Goal: Task Accomplishment & Management: Use online tool/utility

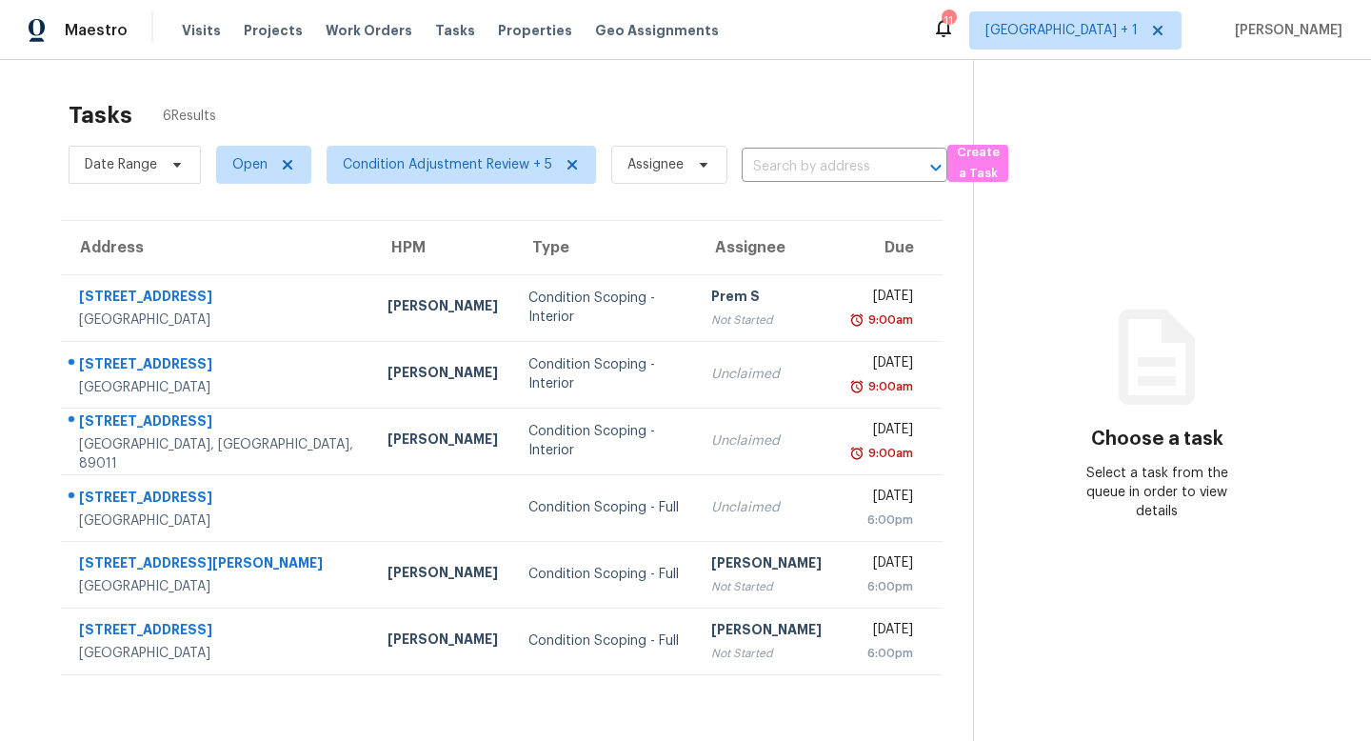
scroll to position [60, 0]
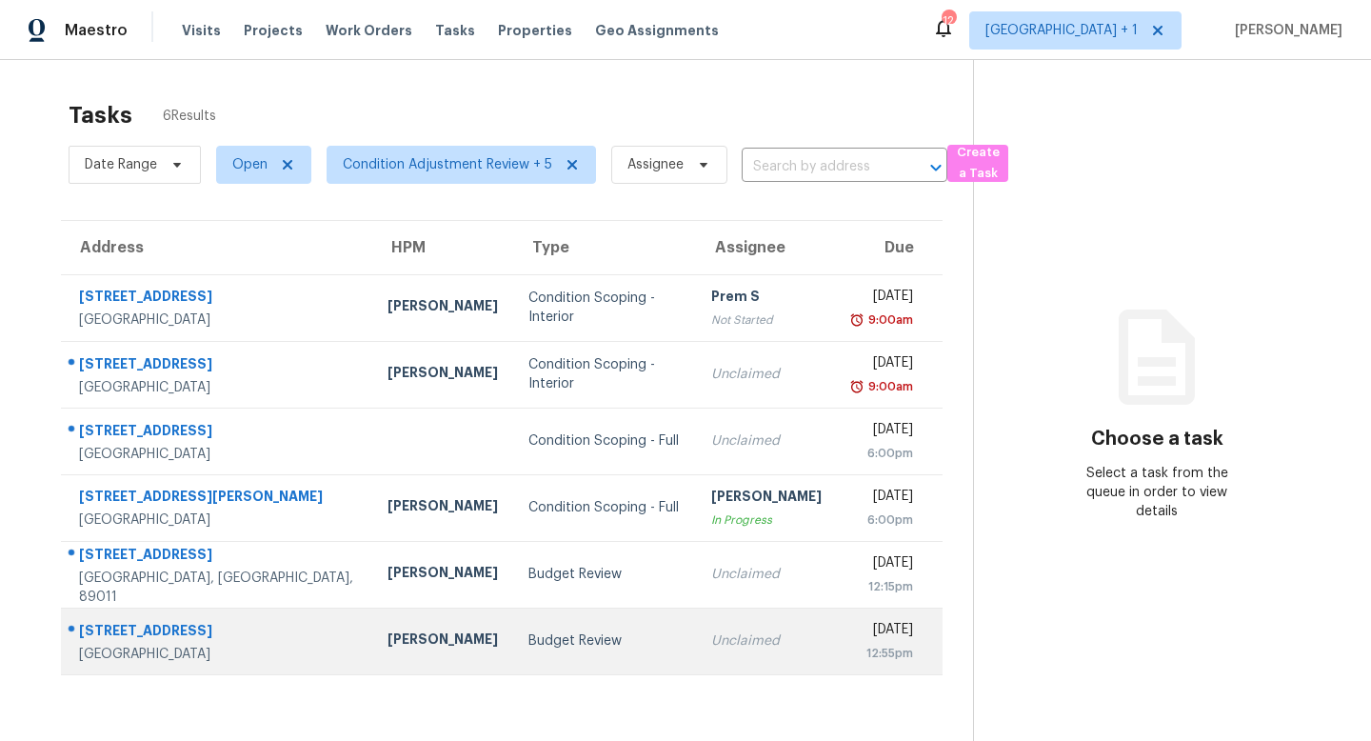
click at [513, 611] on td "Budget Review" at bounding box center [604, 640] width 183 height 67
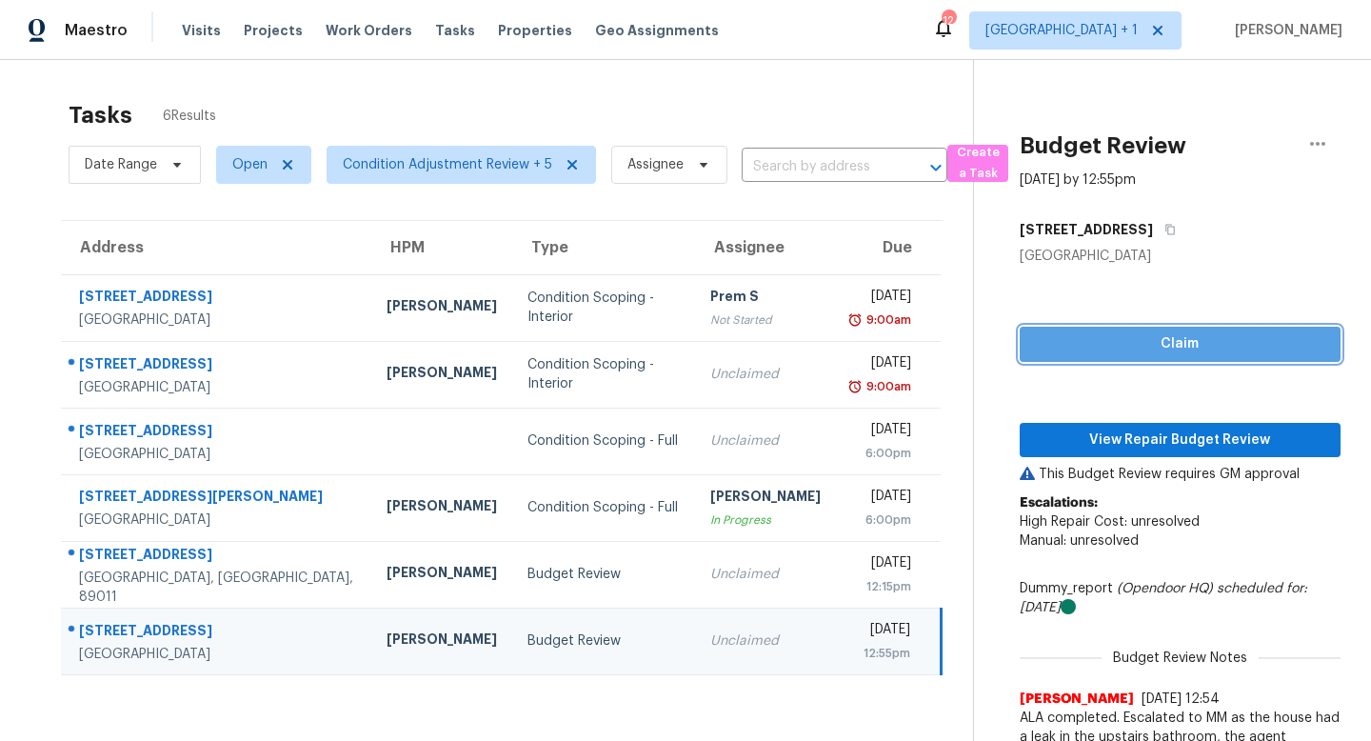
click at [1067, 340] on span "Claim" at bounding box center [1180, 344] width 290 height 24
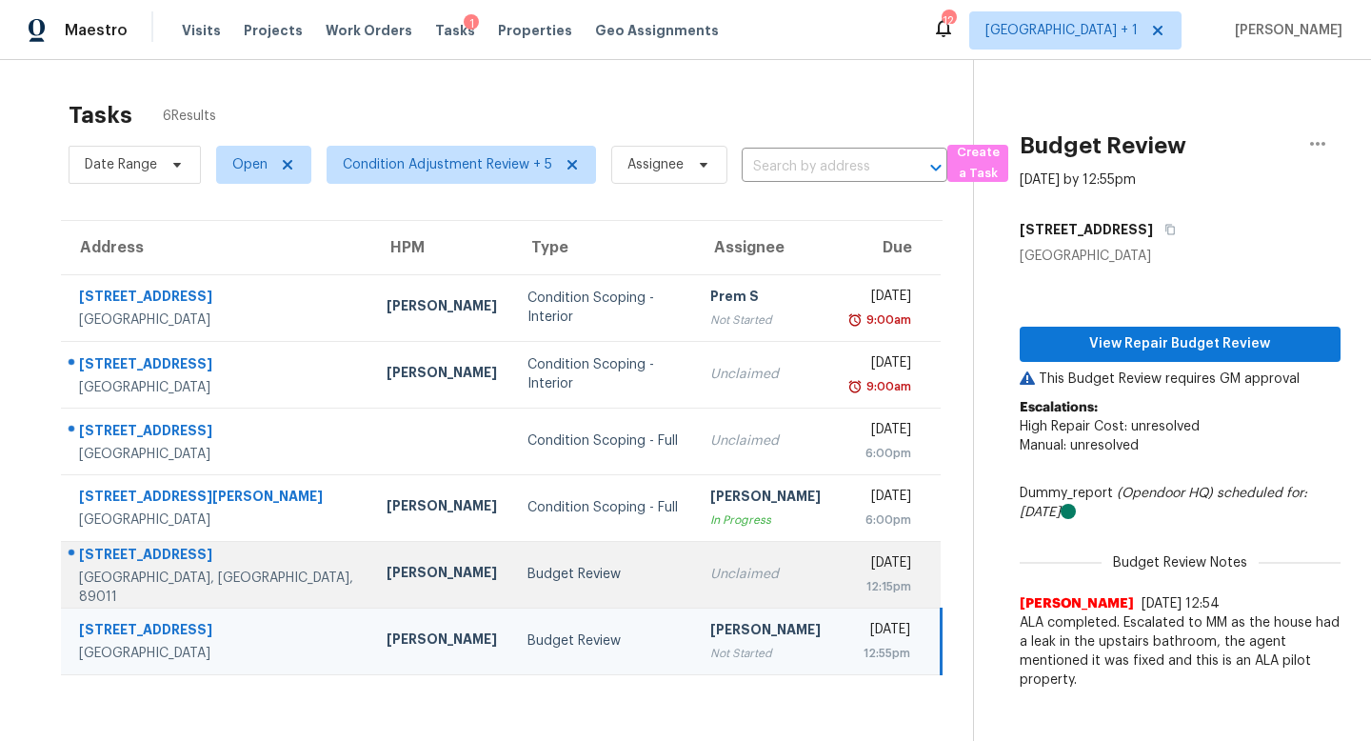
click at [579, 575] on div "Budget Review" at bounding box center [602, 574] width 151 height 19
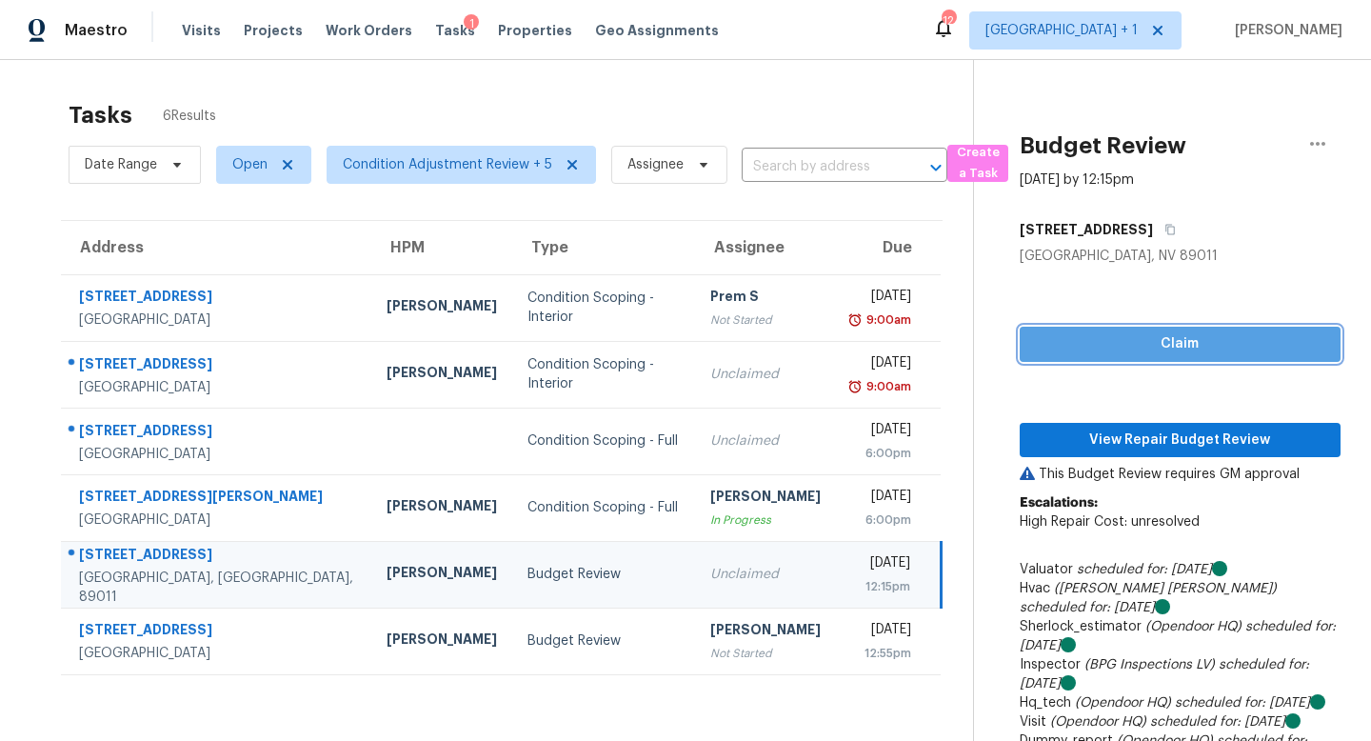
click at [1134, 343] on span "Claim" at bounding box center [1180, 344] width 290 height 24
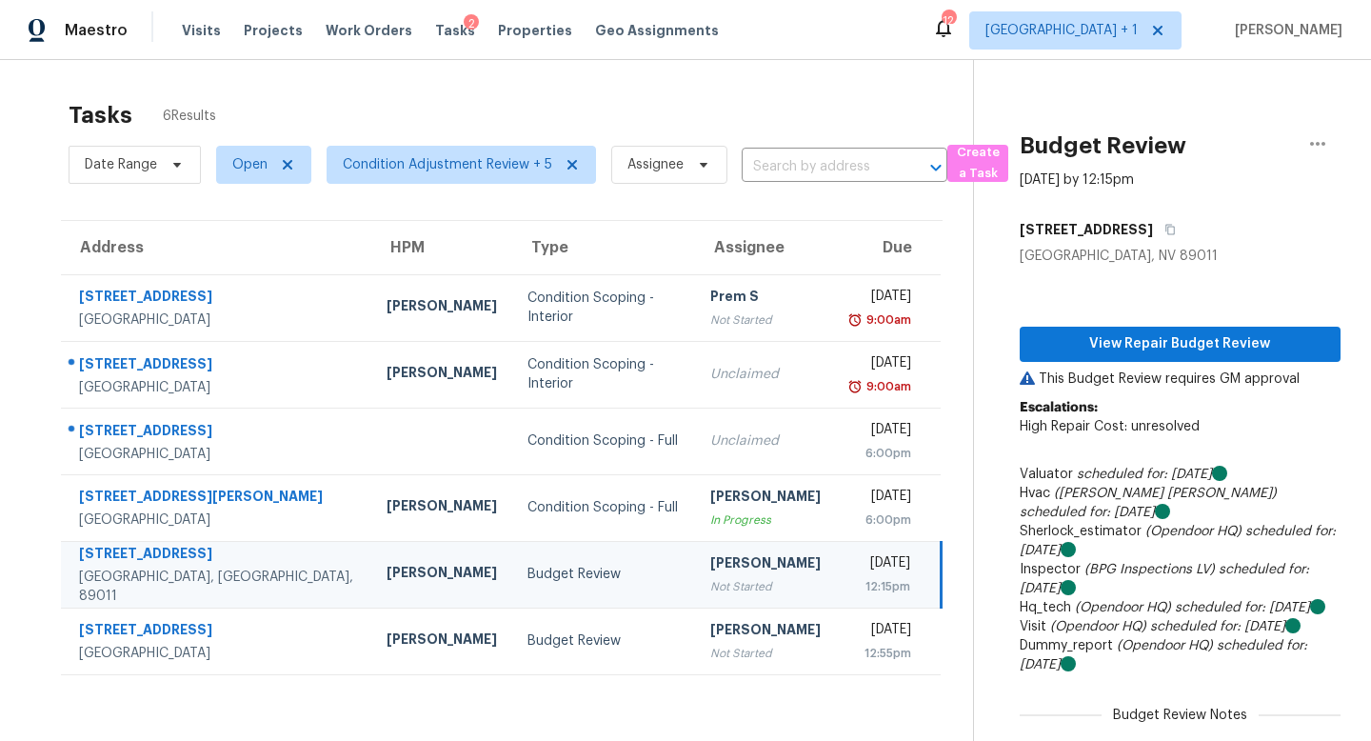
click at [247, 577] on td "1104 Cactus Rock St Henderson, NV, 89011" at bounding box center [216, 574] width 310 height 67
click at [1209, 342] on span "View Repair Budget Review" at bounding box center [1180, 344] width 290 height 24
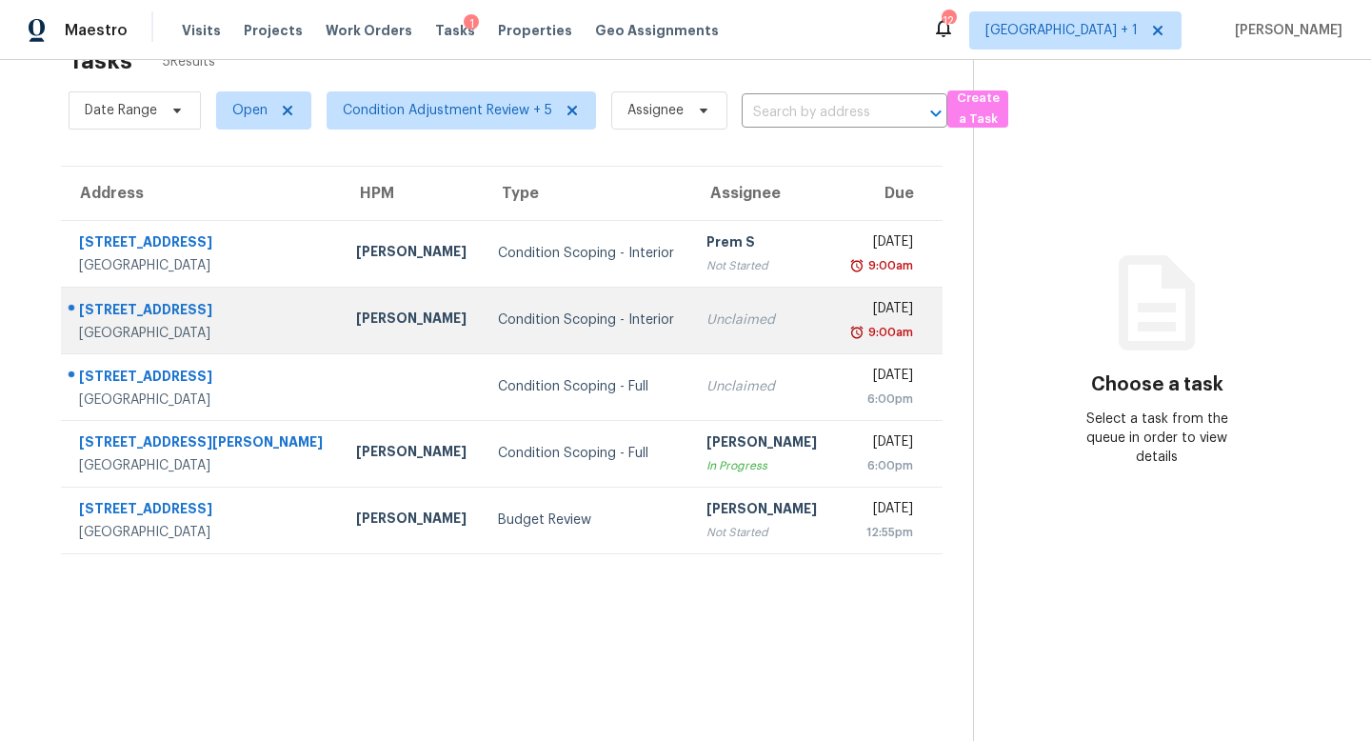
scroll to position [60, 0]
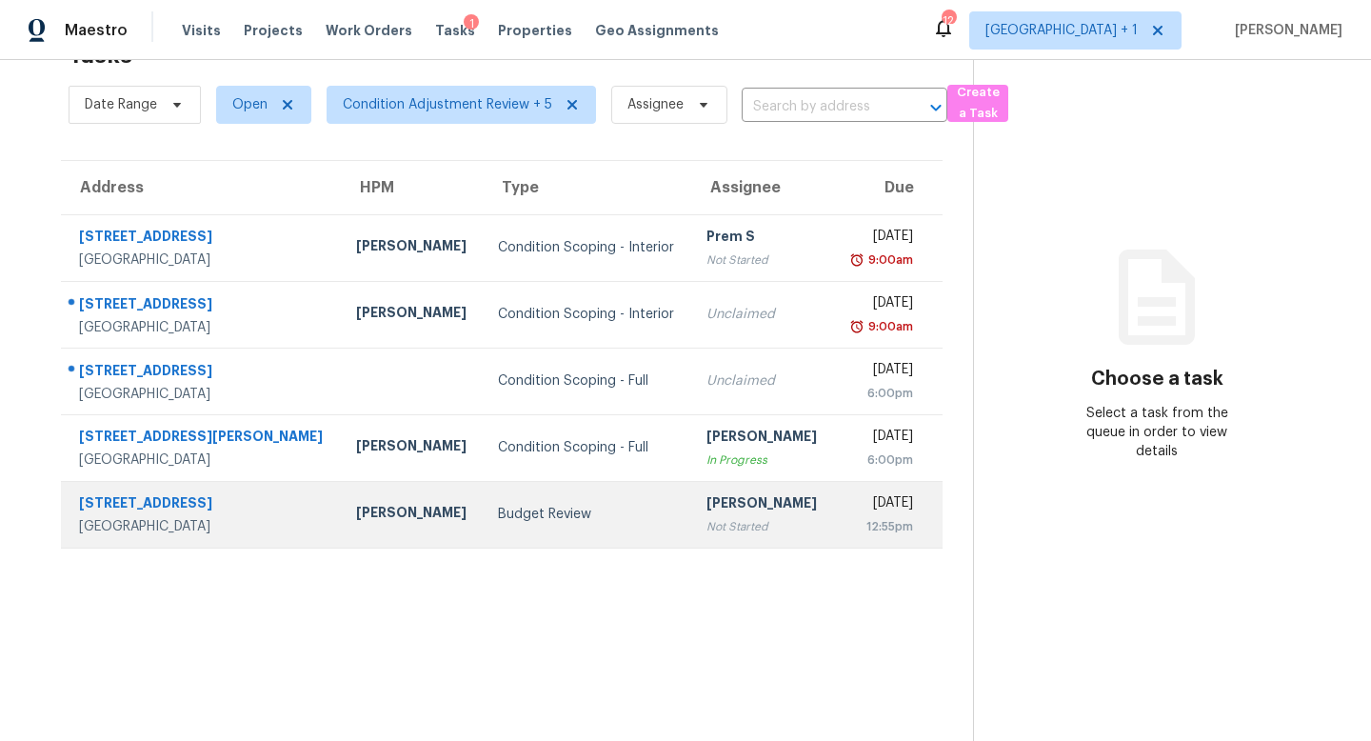
click at [396, 526] on div "[PERSON_NAME]" at bounding box center [411, 515] width 111 height 24
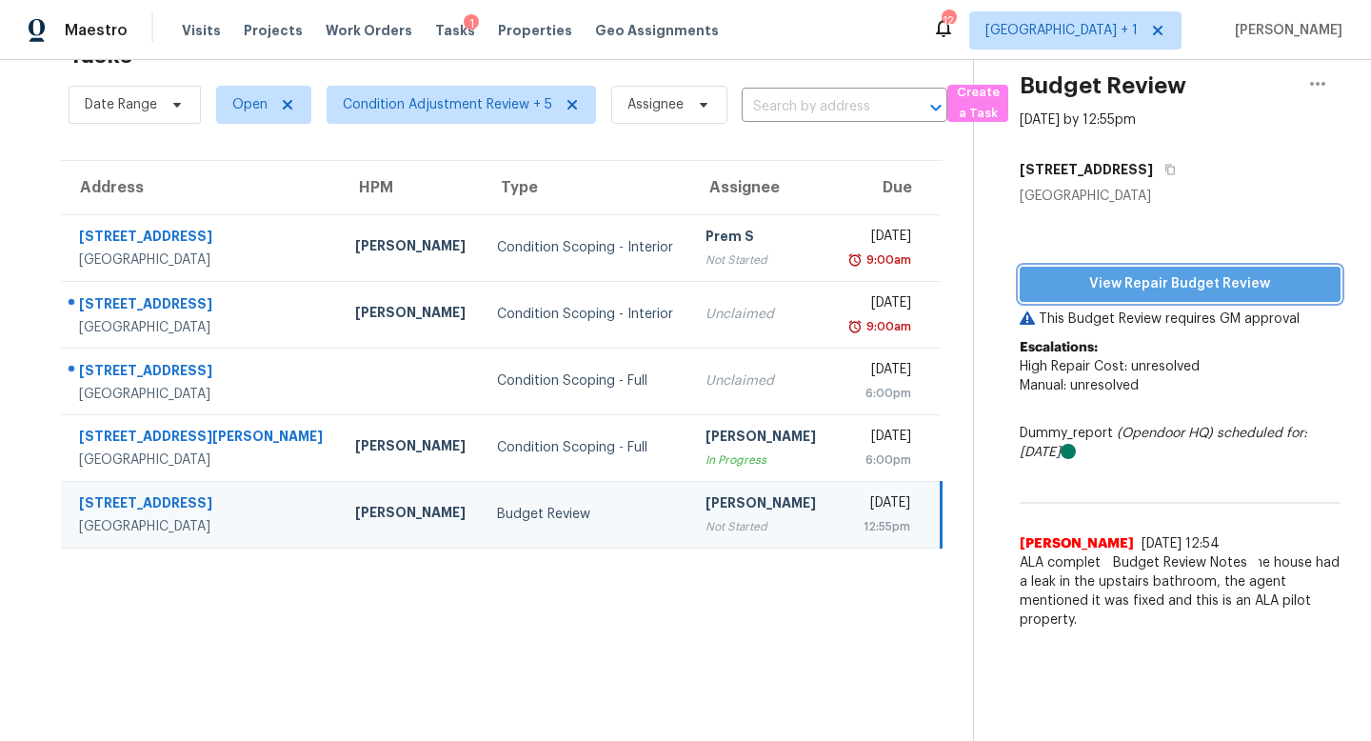
click at [1085, 298] on button "View Repair Budget Review" at bounding box center [1180, 284] width 321 height 35
